Goal: Subscribe to service/newsletter

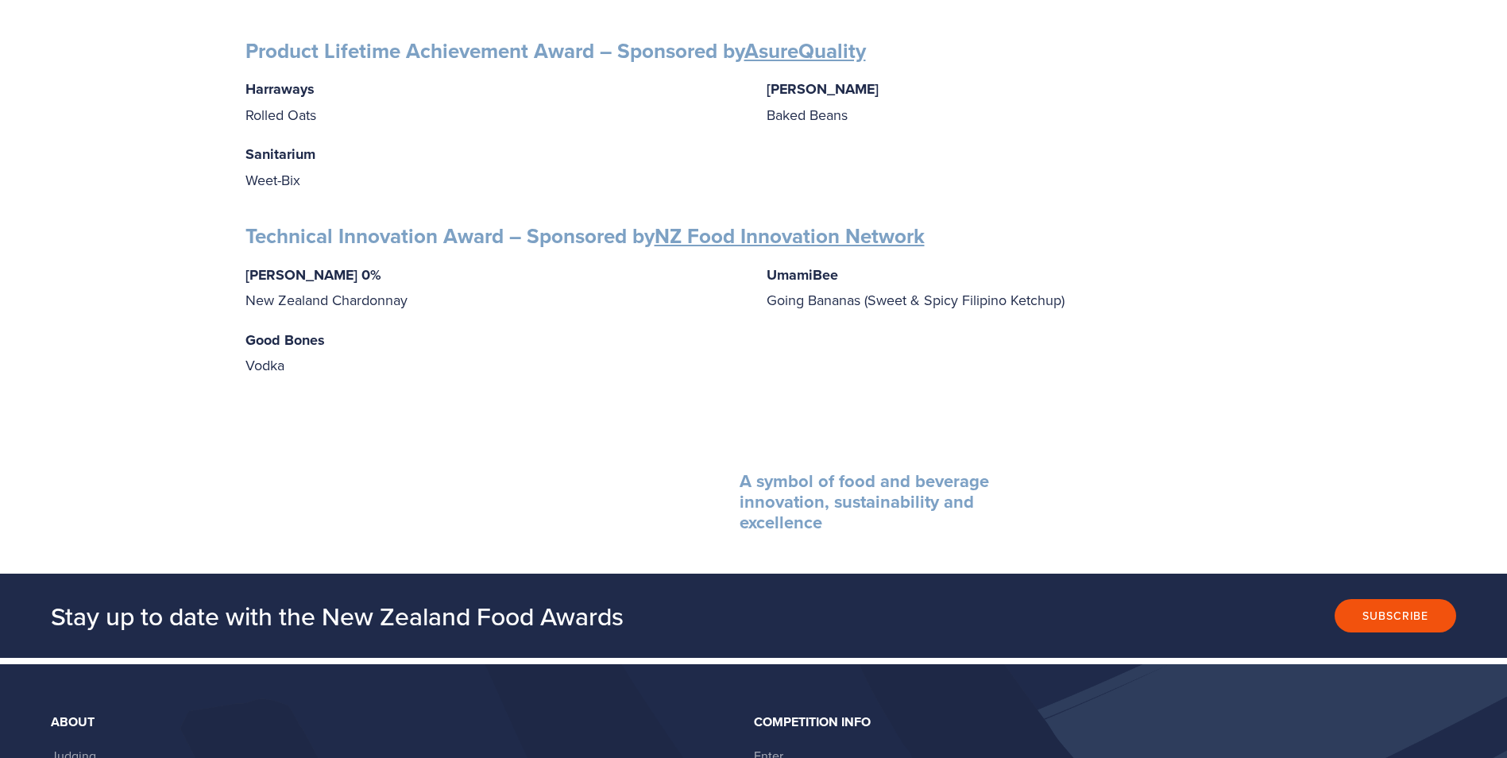
scroll to position [2543, 0]
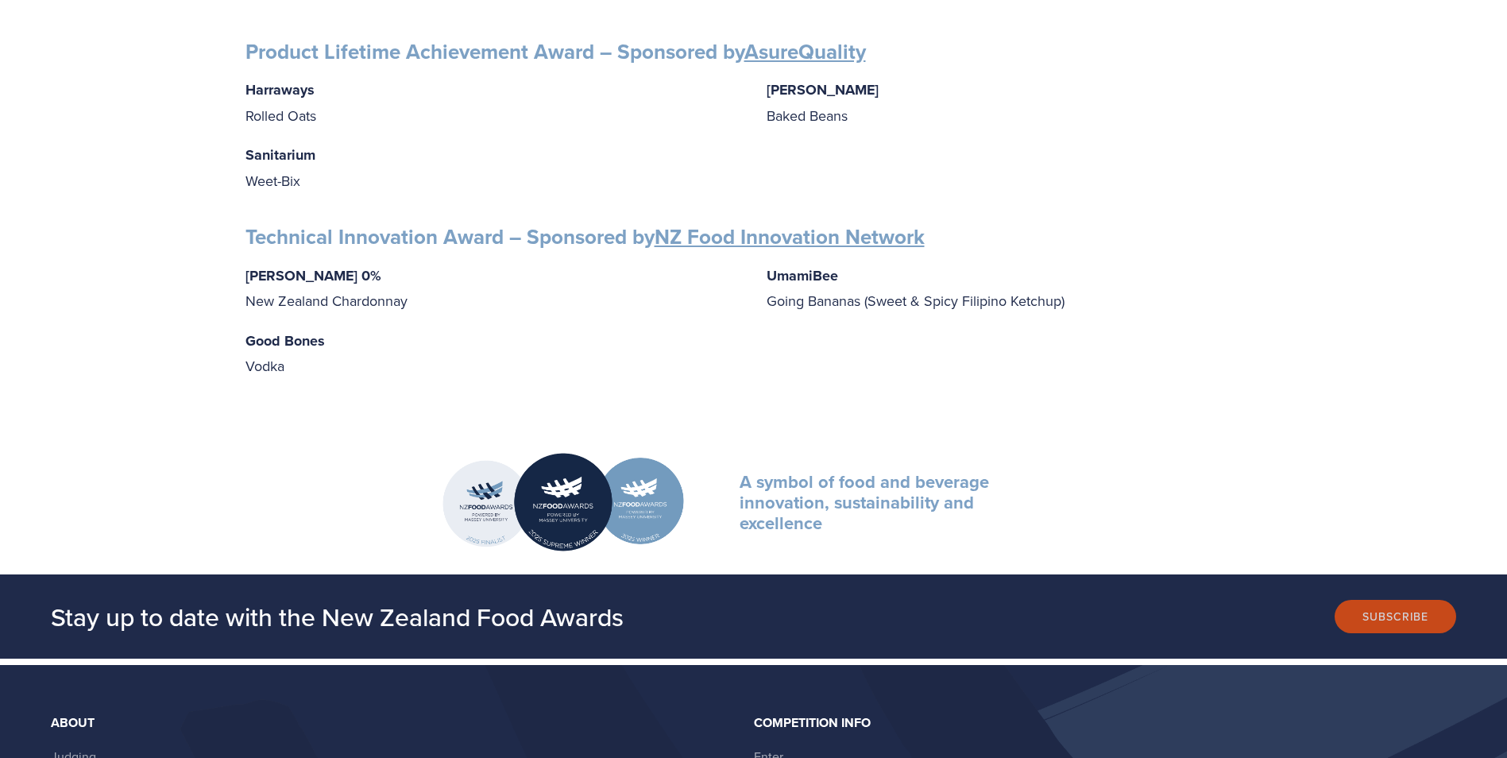
click at [1393, 604] on button "Subscribe" at bounding box center [1396, 616] width 122 height 33
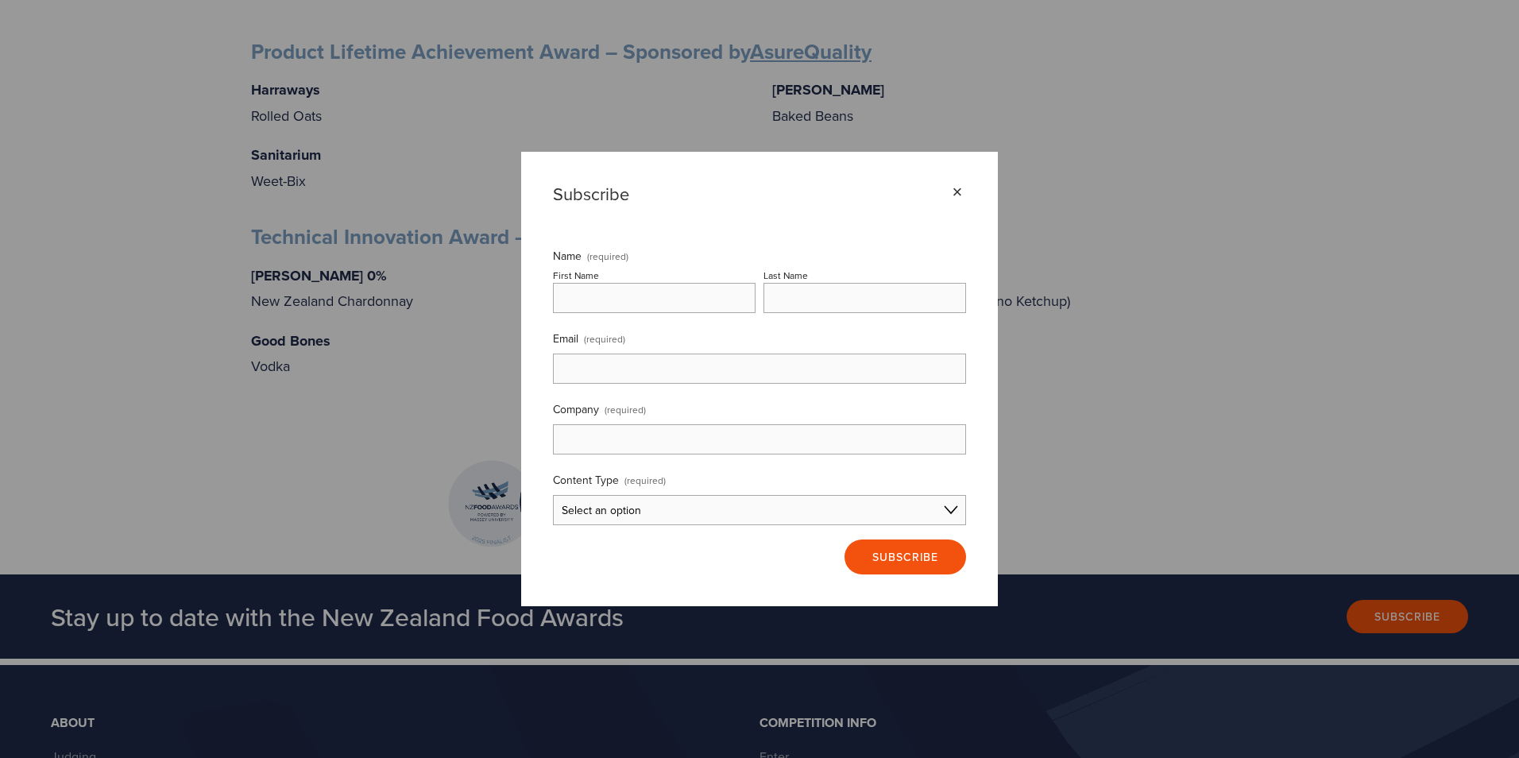
click at [599, 297] on input "First Name" at bounding box center [654, 298] width 203 height 30
type input "[PERSON_NAME]"
type input "Jordan"
type input "[EMAIL_ADDRESS][DOMAIN_NAME]"
type input "Aglow"
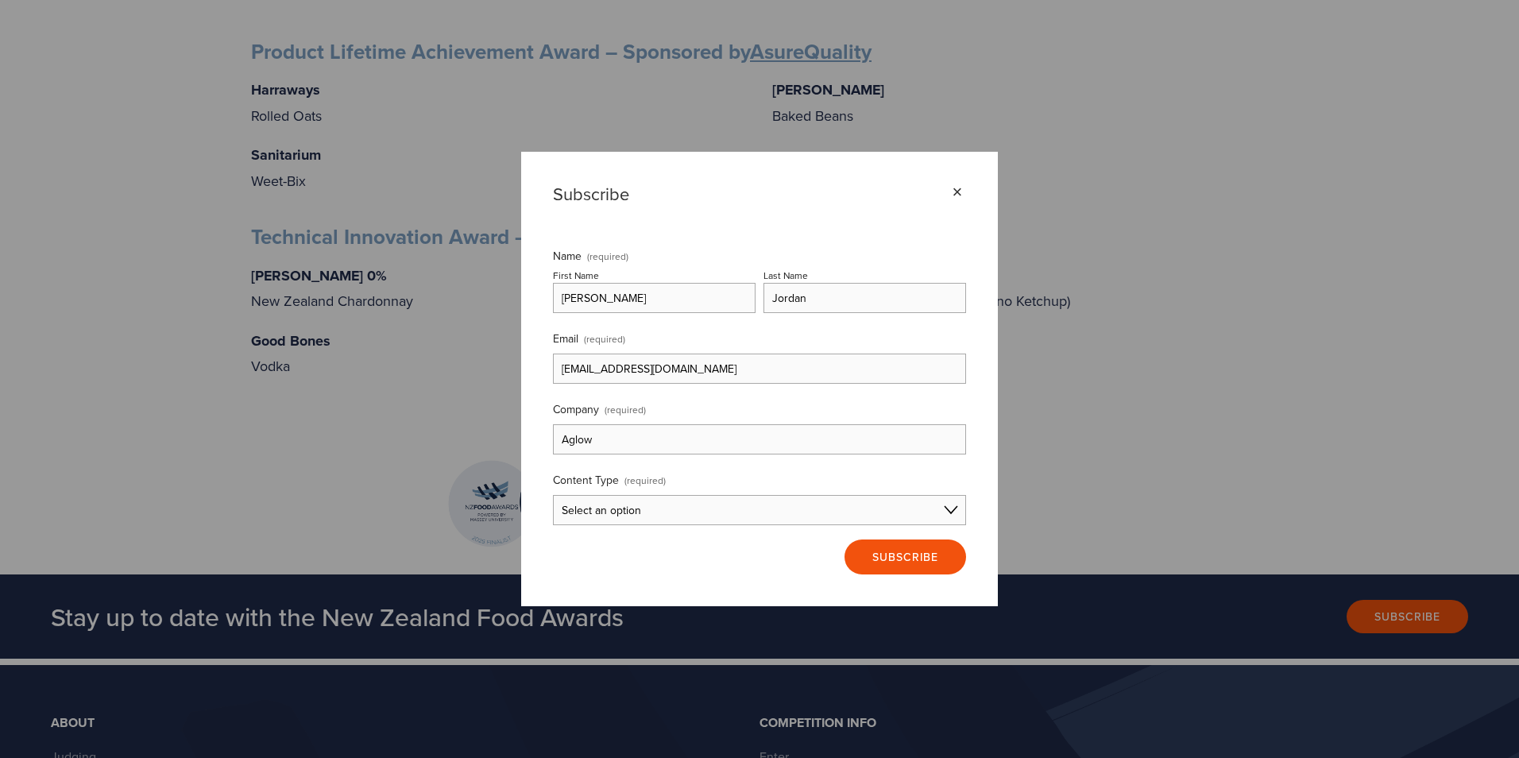
click at [667, 516] on select "Select an option Consumer Content Entrant Content Partner Content I'm not sure" at bounding box center [759, 510] width 413 height 30
select select "Entrant Content"
click at [553, 495] on select "Select an option Consumer Content Entrant Content Partner Content I'm not sure" at bounding box center [759, 510] width 413 height 30
click at [895, 556] on span "Subscribe" at bounding box center [905, 557] width 66 height 16
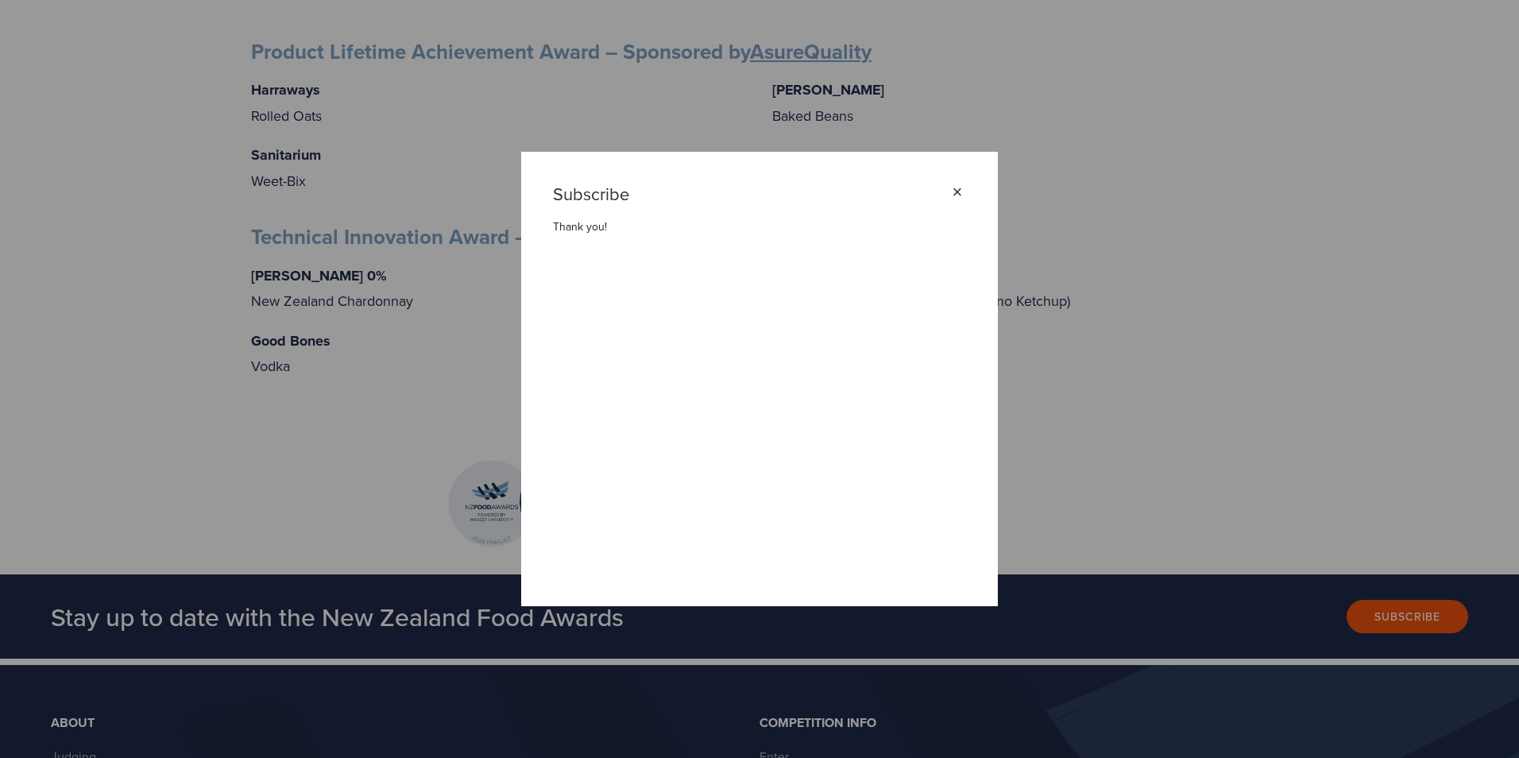
click at [960, 188] on div "×" at bounding box center [957, 192] width 17 height 17
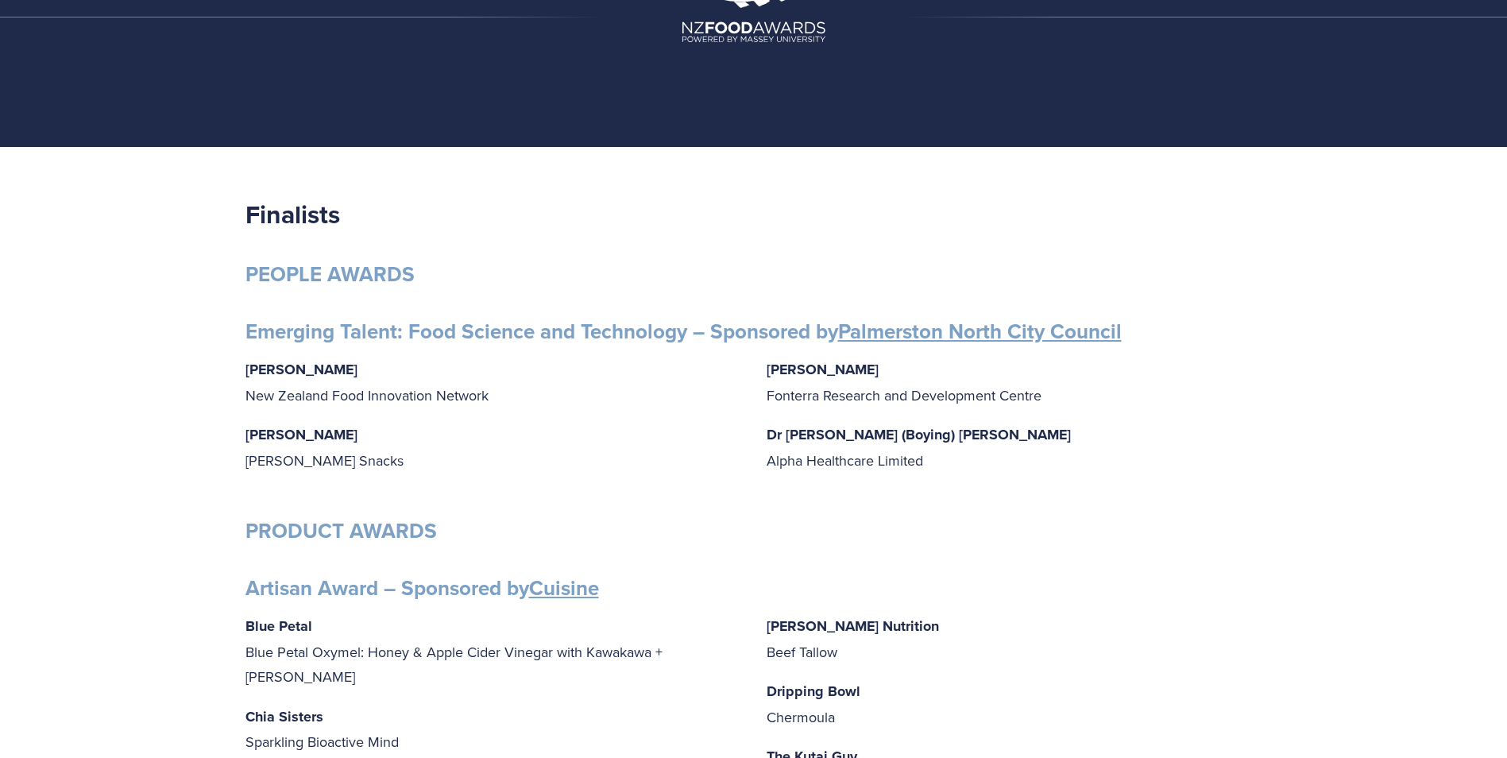
scroll to position [0, 0]
